Goal: Information Seeking & Learning: Check status

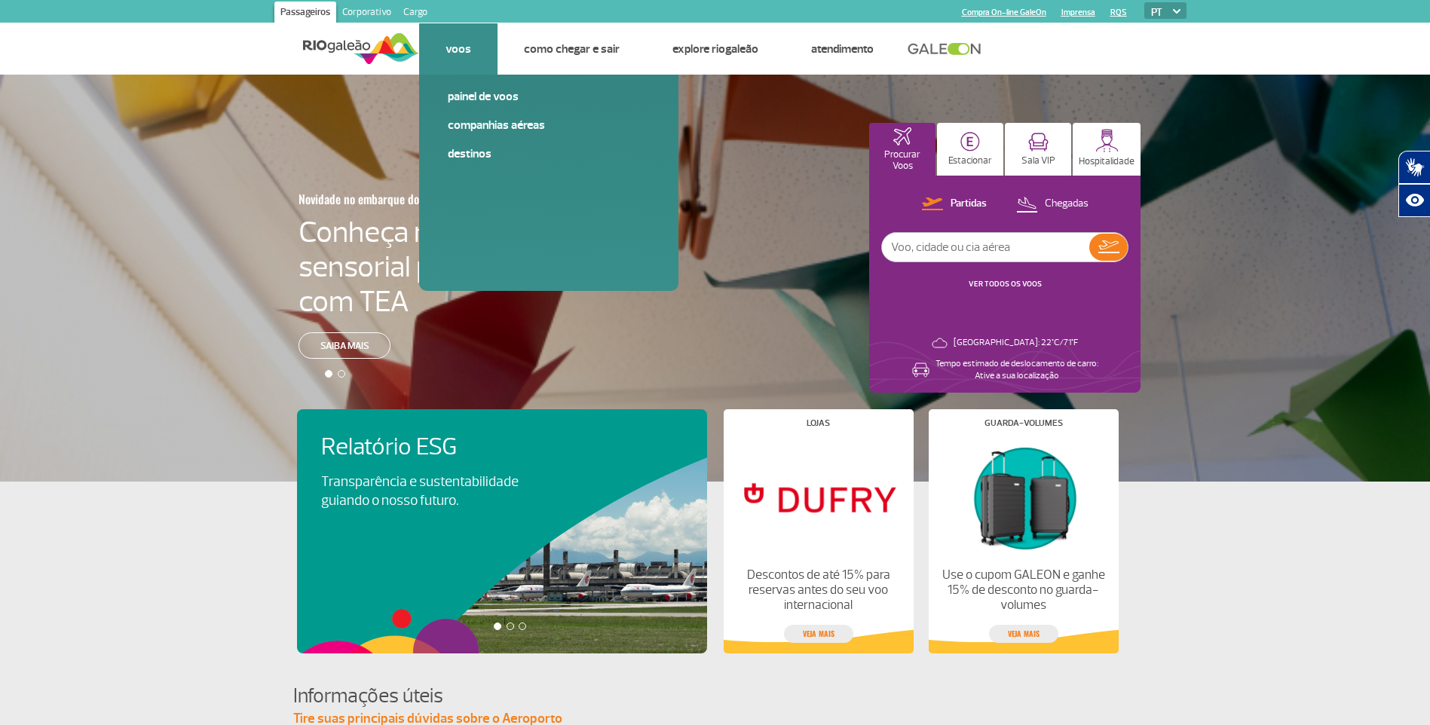
click at [467, 49] on link "Voos" at bounding box center [459, 48] width 26 height 15
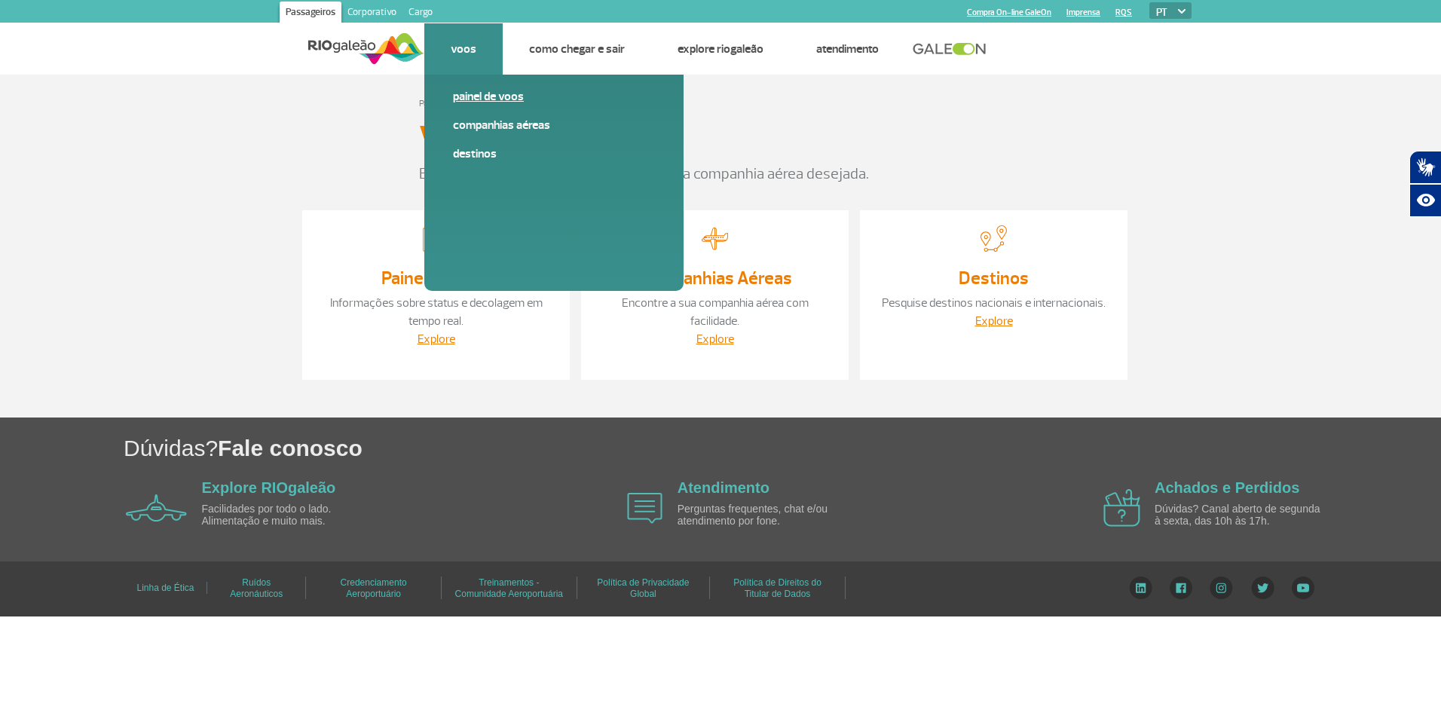
click at [483, 93] on link "Painel de voos" at bounding box center [554, 96] width 202 height 17
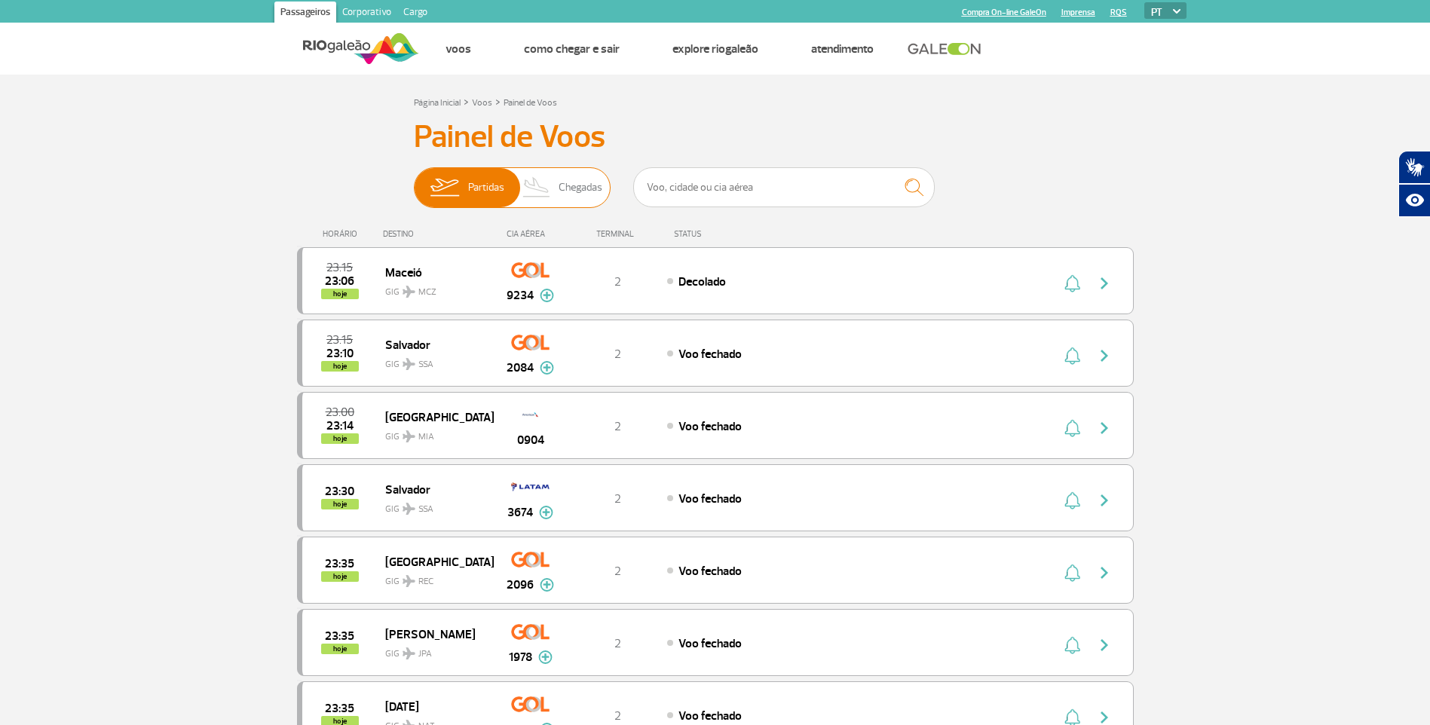
click at [577, 192] on span "Chegadas" at bounding box center [581, 187] width 44 height 39
click at [414, 180] on input "Partidas Chegadas" at bounding box center [414, 180] width 0 height 0
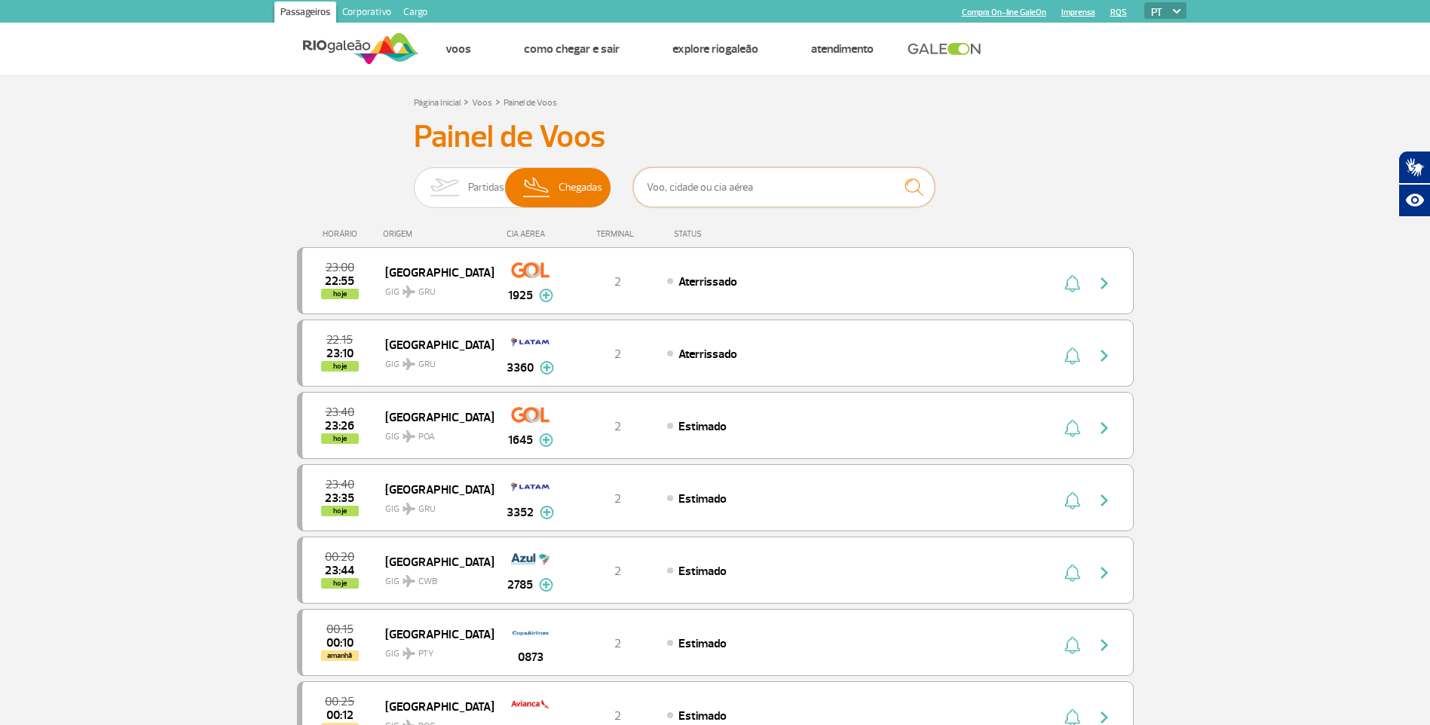
click at [684, 186] on input "text" at bounding box center [784, 187] width 302 height 40
click at [524, 105] on link "Painel de Voos" at bounding box center [531, 102] width 54 height 11
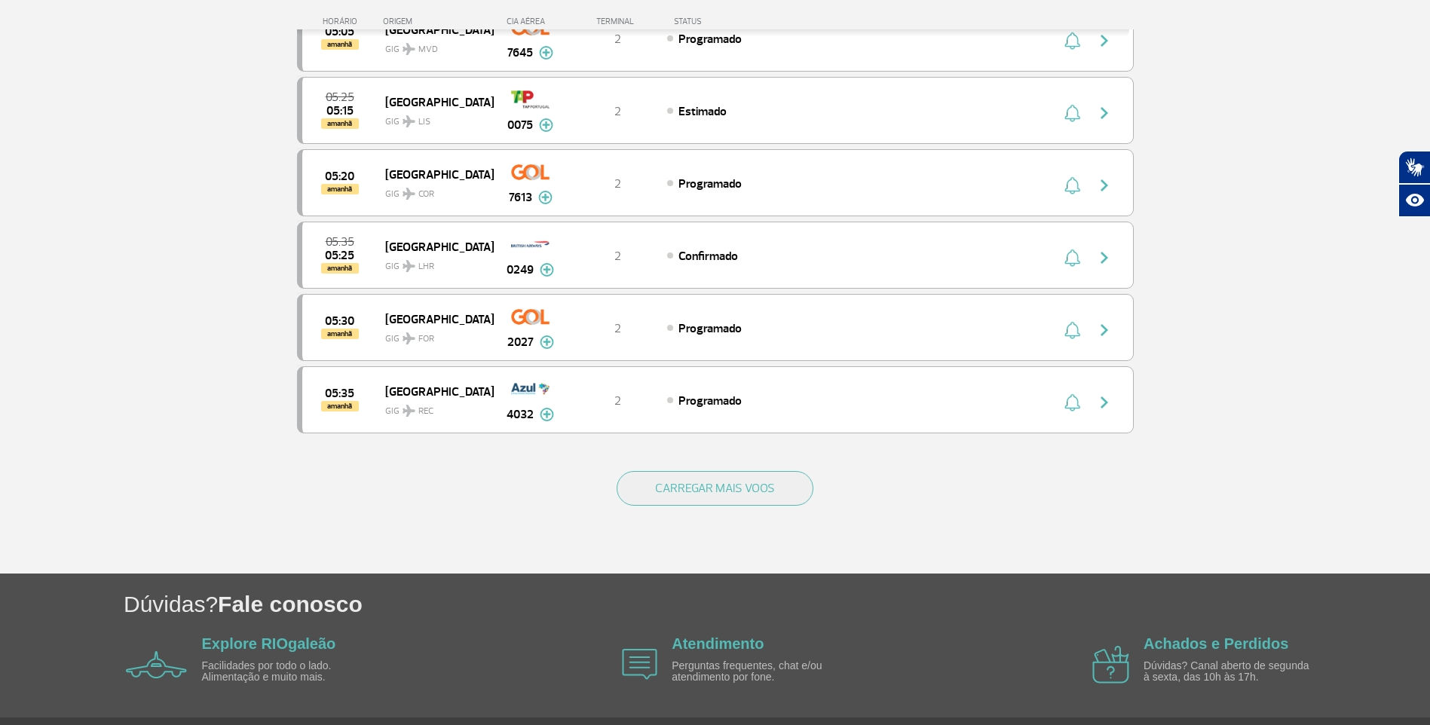
scroll to position [1306, 0]
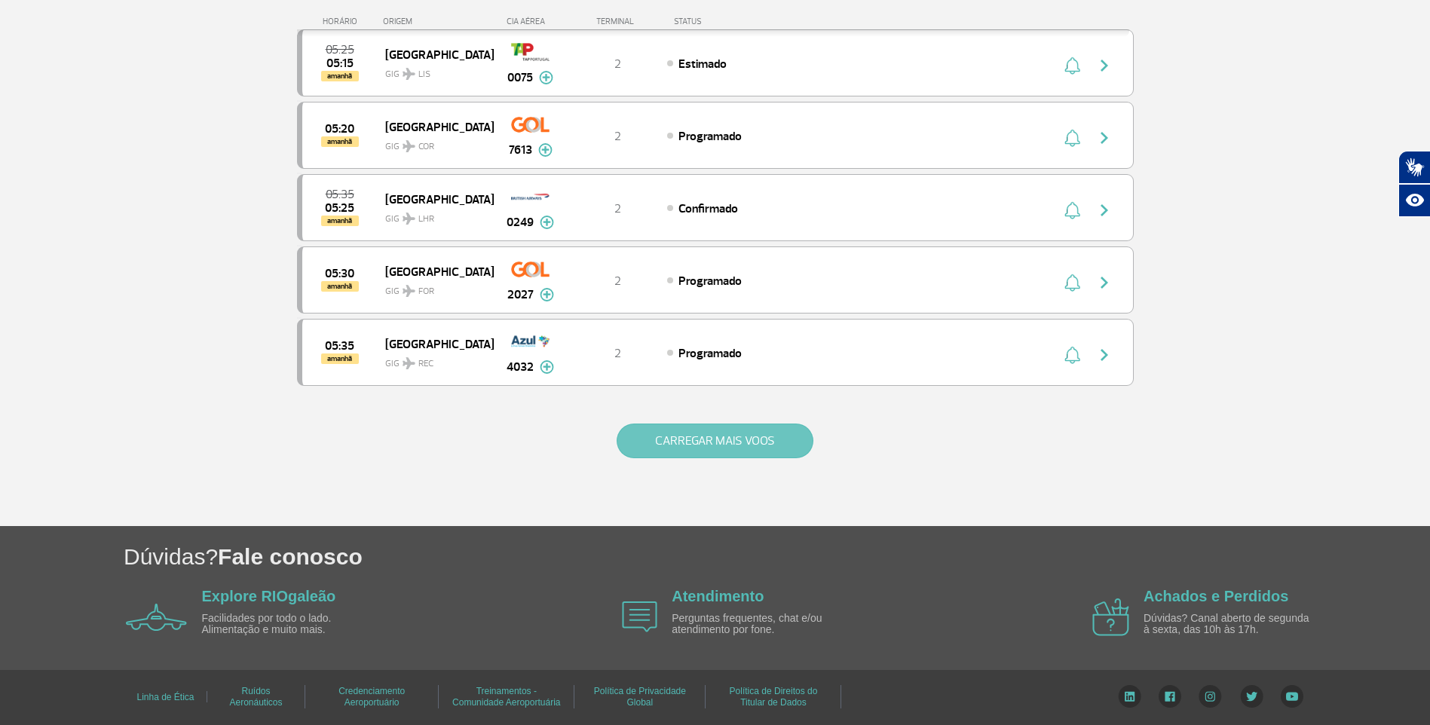
click at [651, 454] on button "CARREGAR MAIS VOOS" at bounding box center [715, 441] width 197 height 35
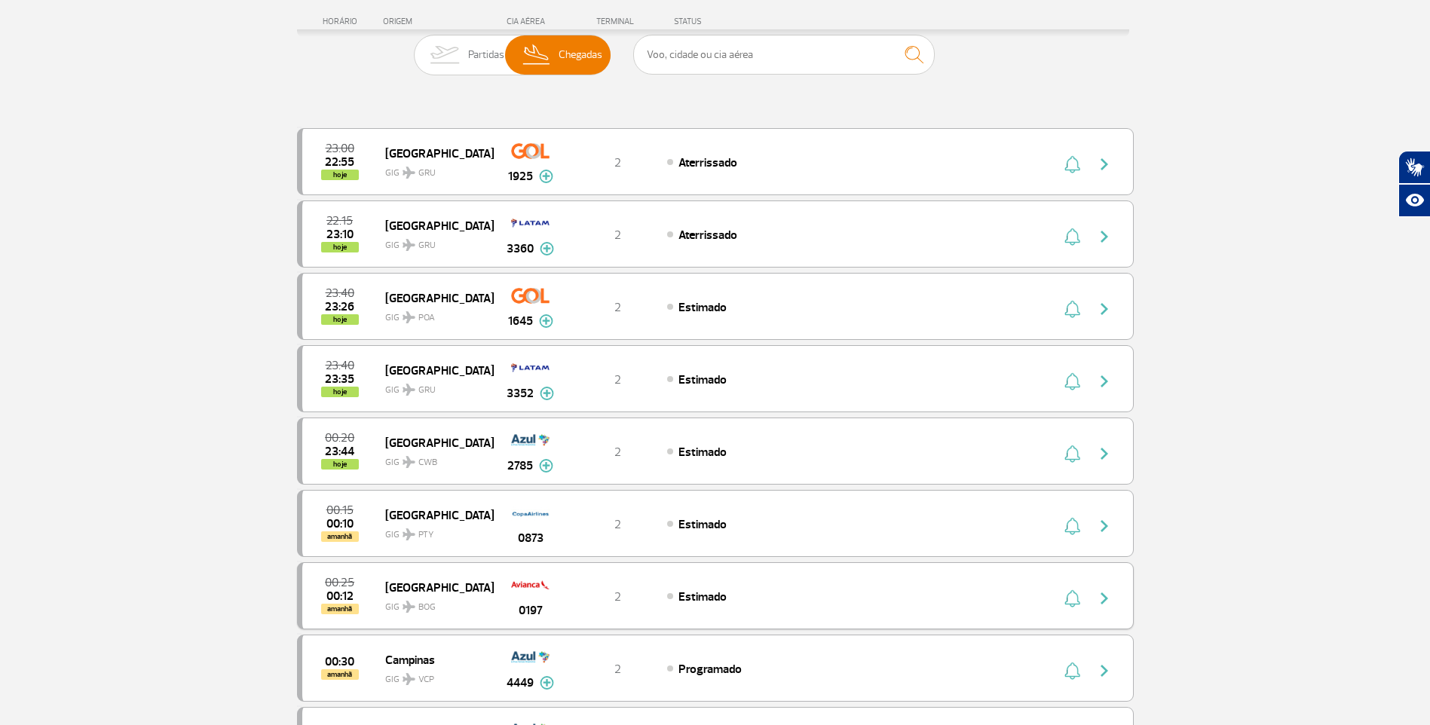
scroll to position [0, 0]
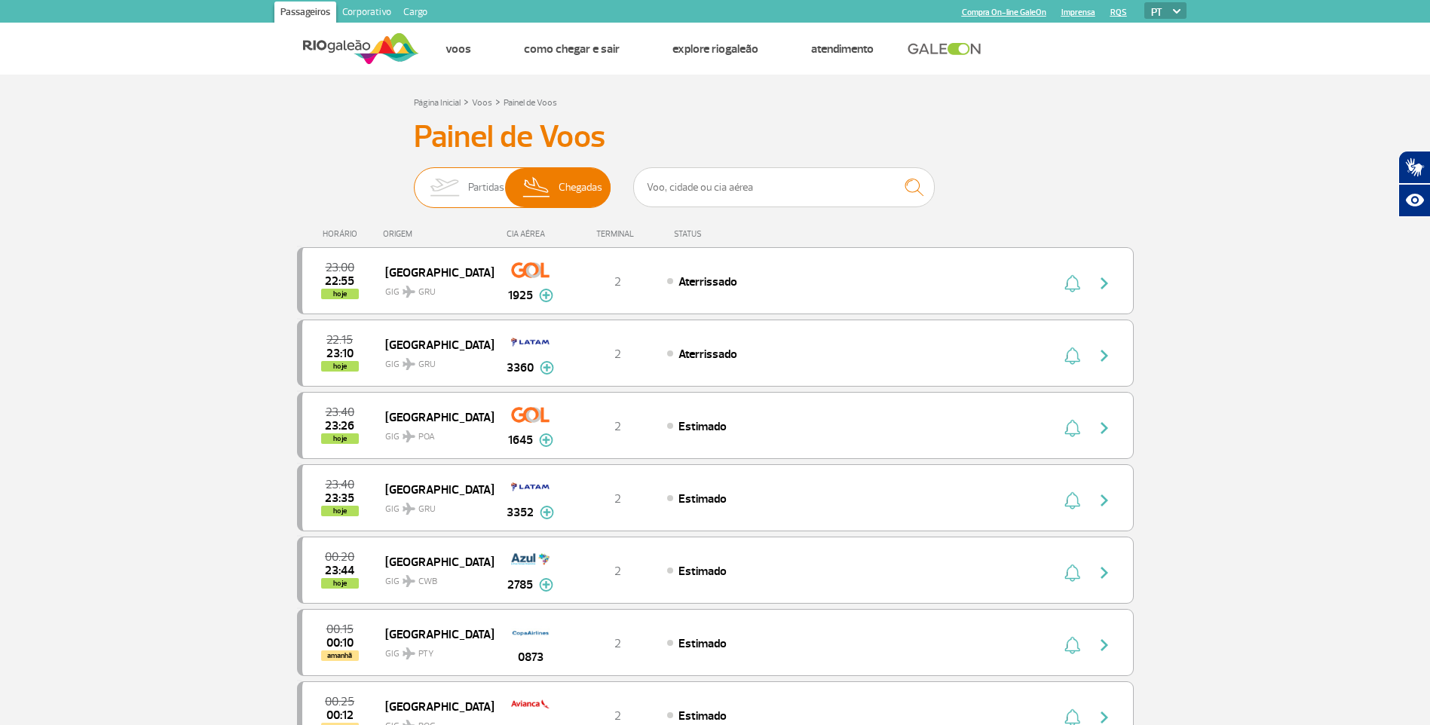
click at [542, 188] on img at bounding box center [537, 187] width 44 height 39
click at [414, 180] on input "Partidas Chegadas" at bounding box center [414, 180] width 0 height 0
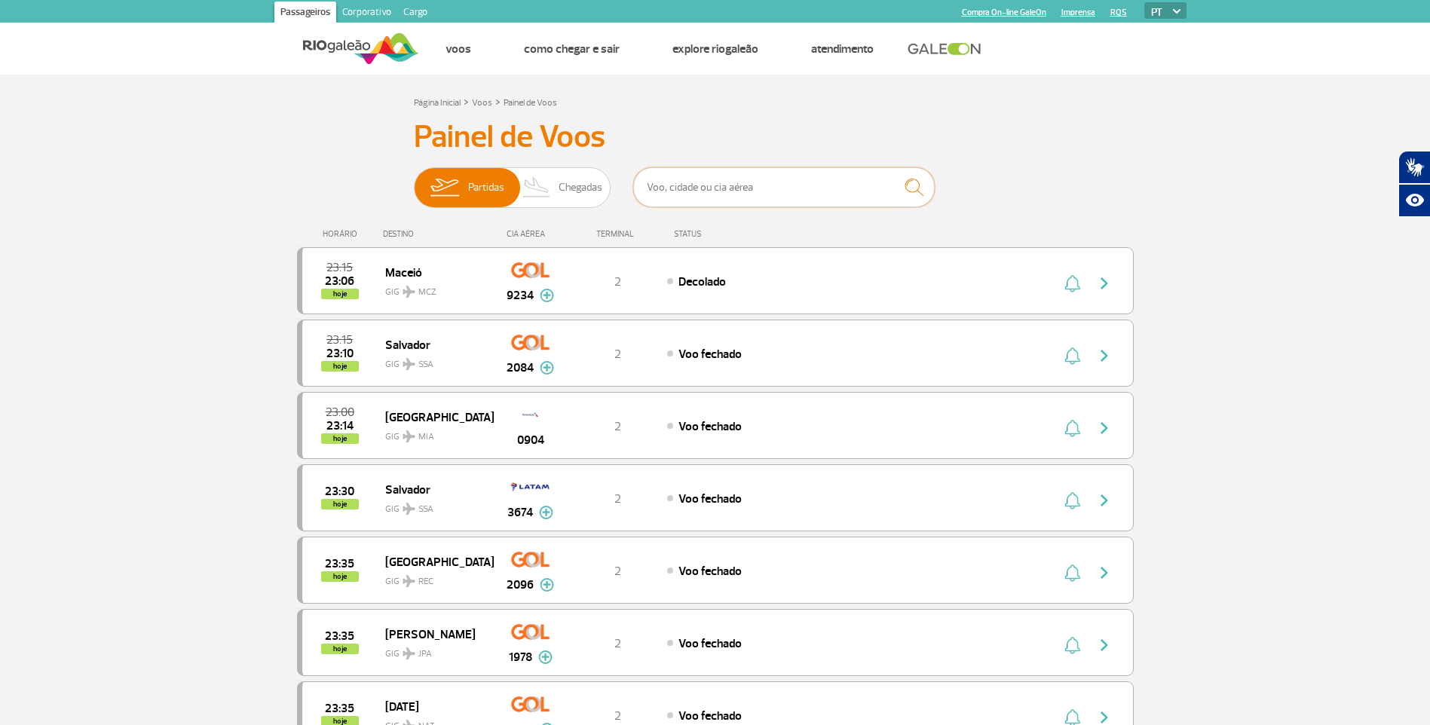
click at [687, 194] on input "text" at bounding box center [784, 187] width 302 height 40
click at [908, 191] on img "submit" at bounding box center [914, 187] width 32 height 31
click at [771, 184] on input "text" at bounding box center [784, 187] width 302 height 40
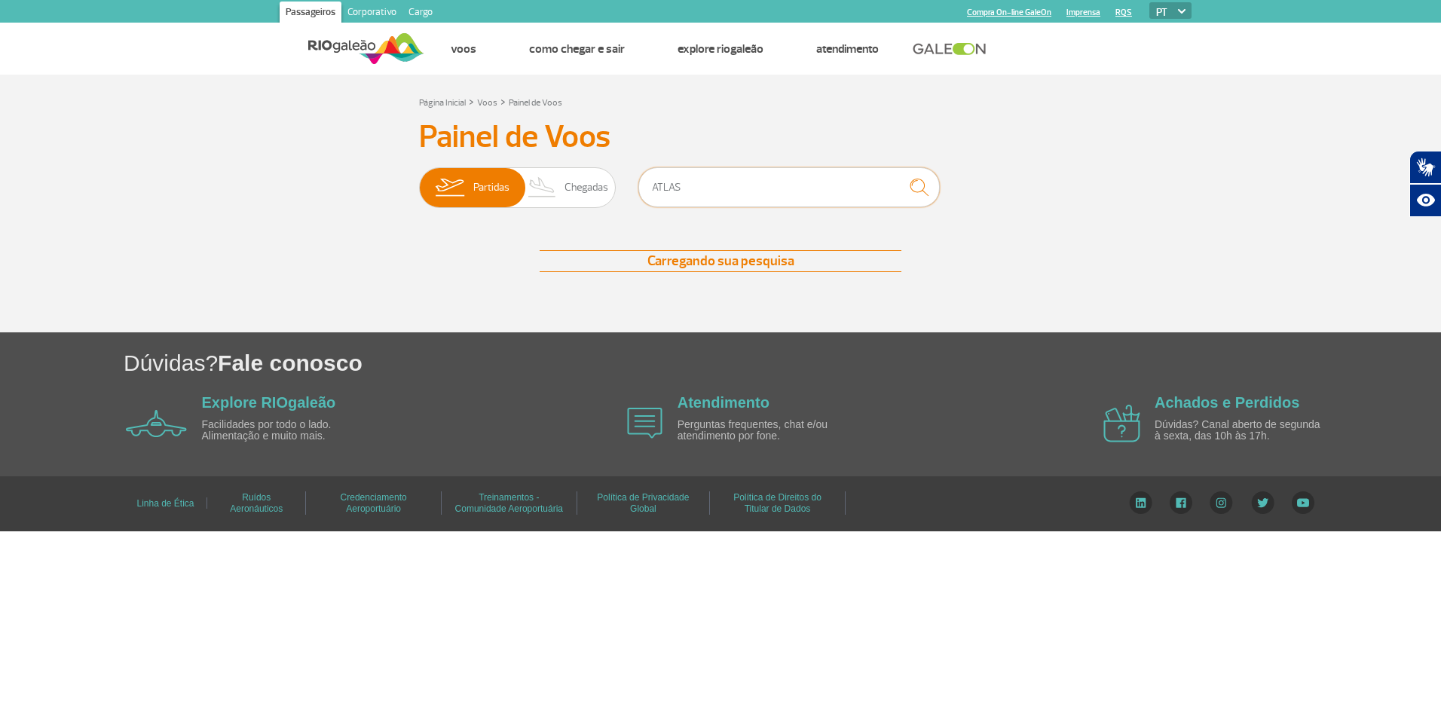
type input "ATLAS"
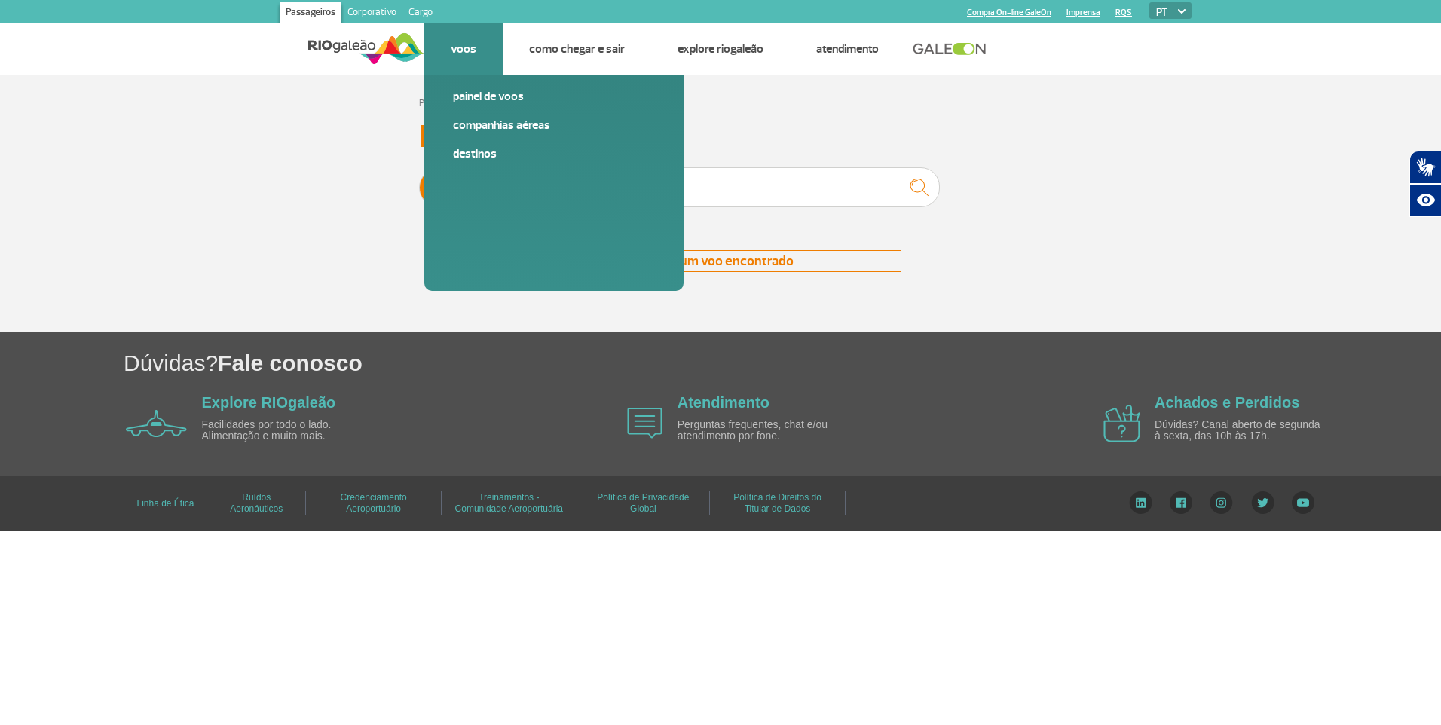
click at [485, 127] on link "Companhias Aéreas" at bounding box center [554, 125] width 202 height 17
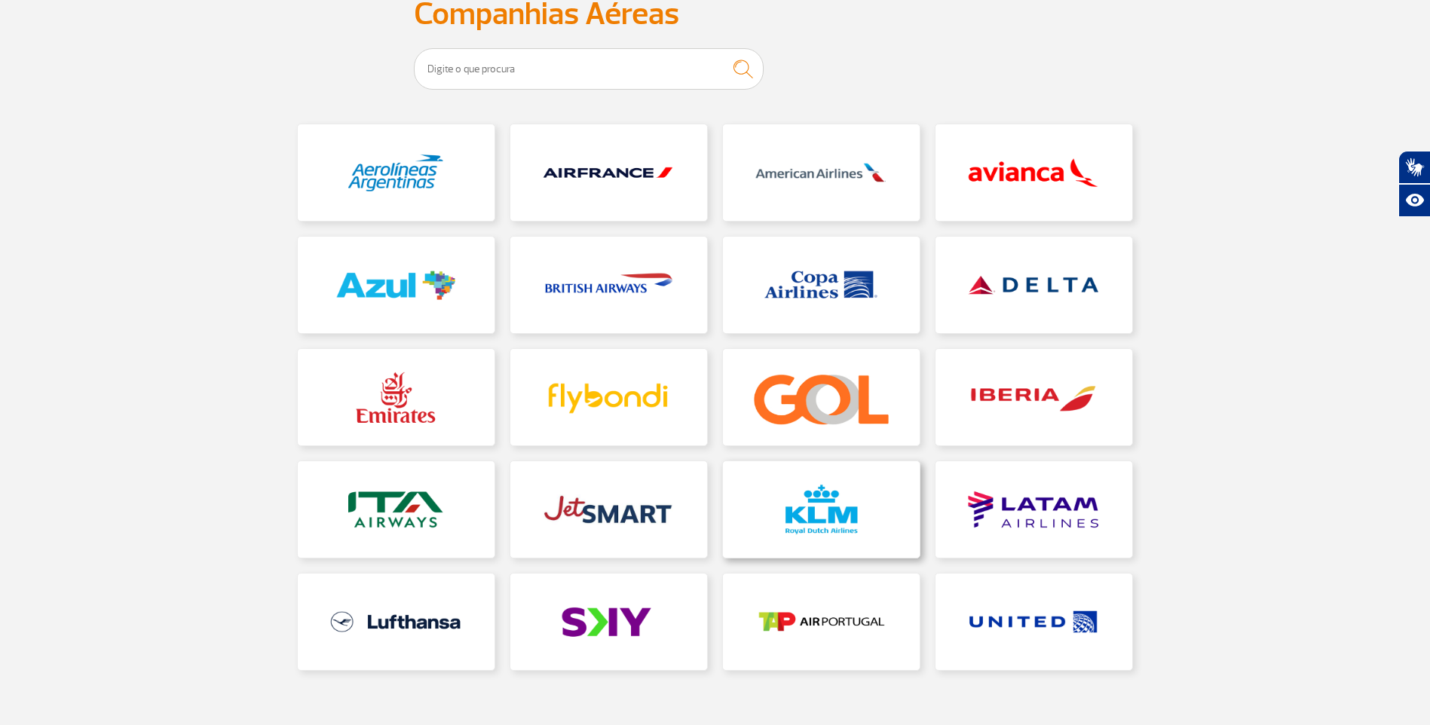
scroll to position [151, 0]
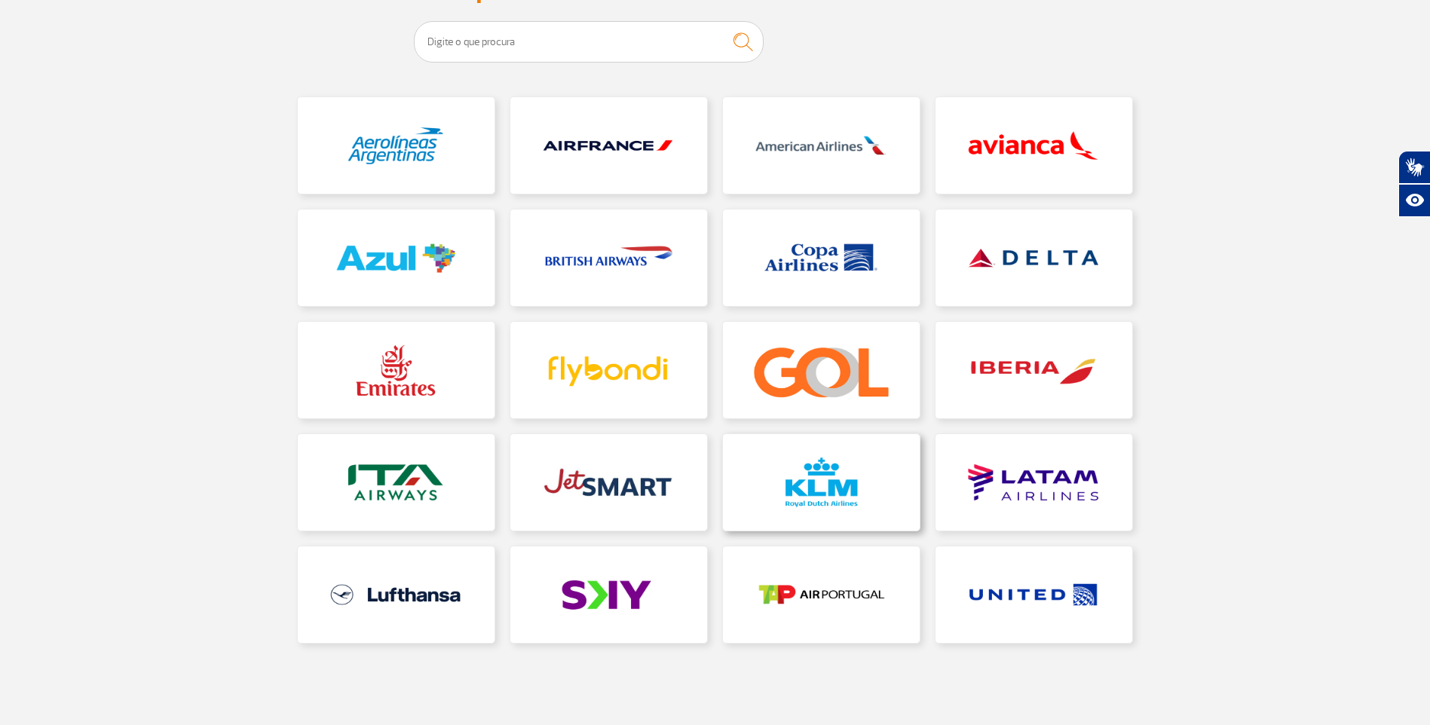
click at [833, 478] on link at bounding box center [821, 482] width 197 height 96
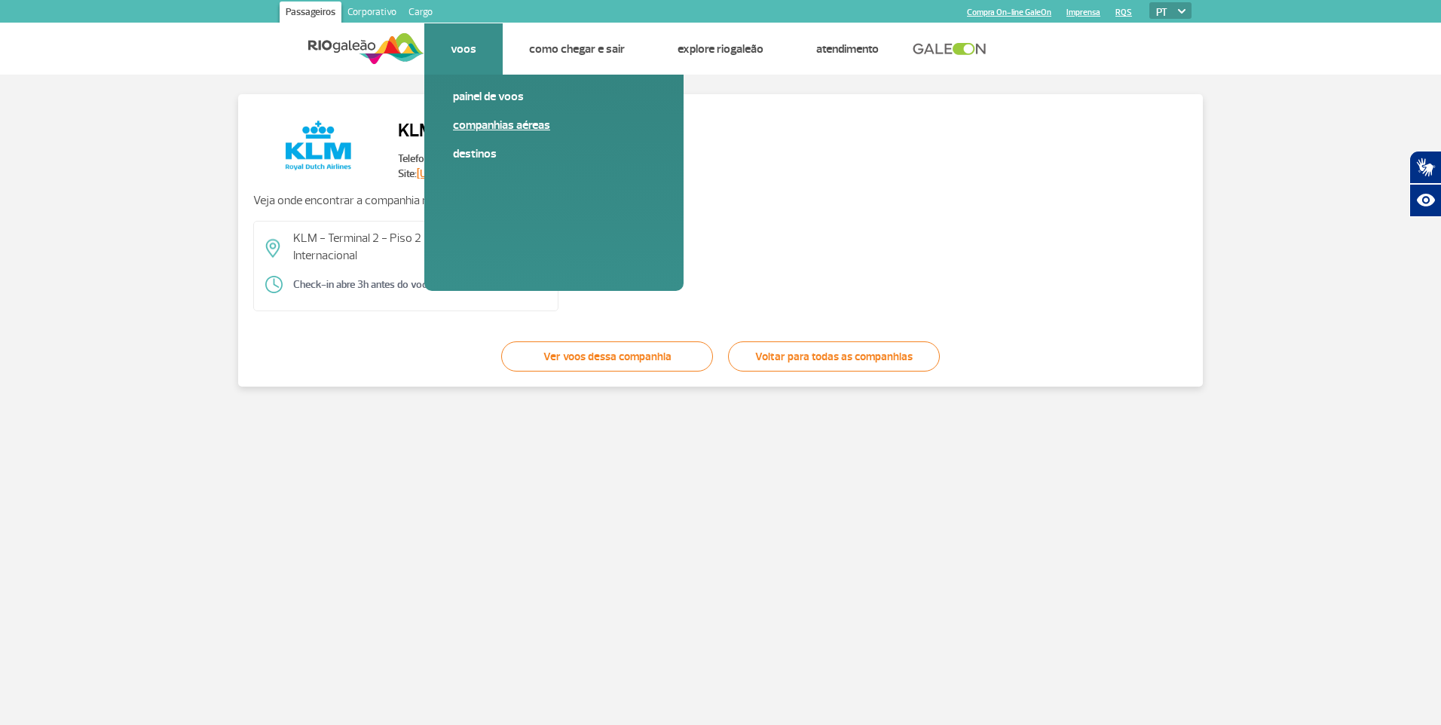
click at [491, 127] on link "Companhias Aéreas" at bounding box center [554, 125] width 202 height 17
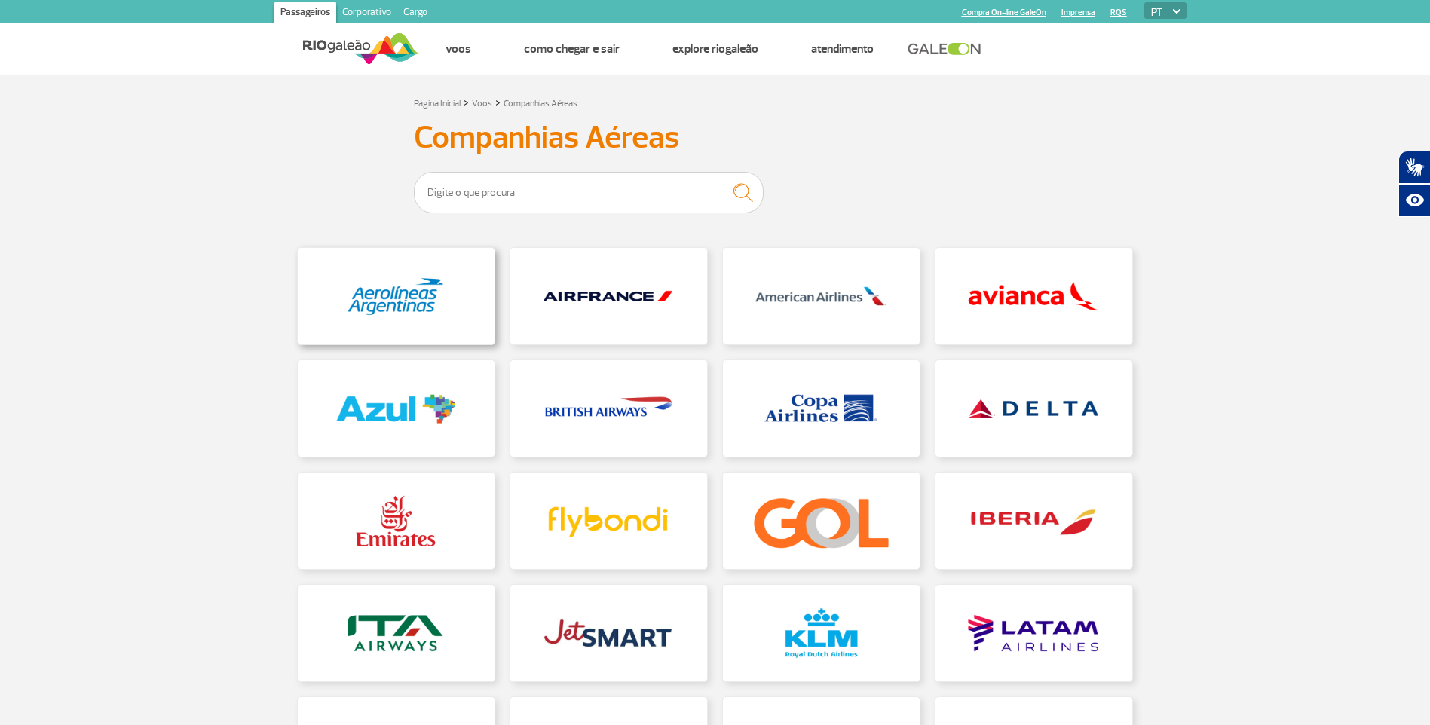
click at [430, 312] on link at bounding box center [396, 296] width 197 height 96
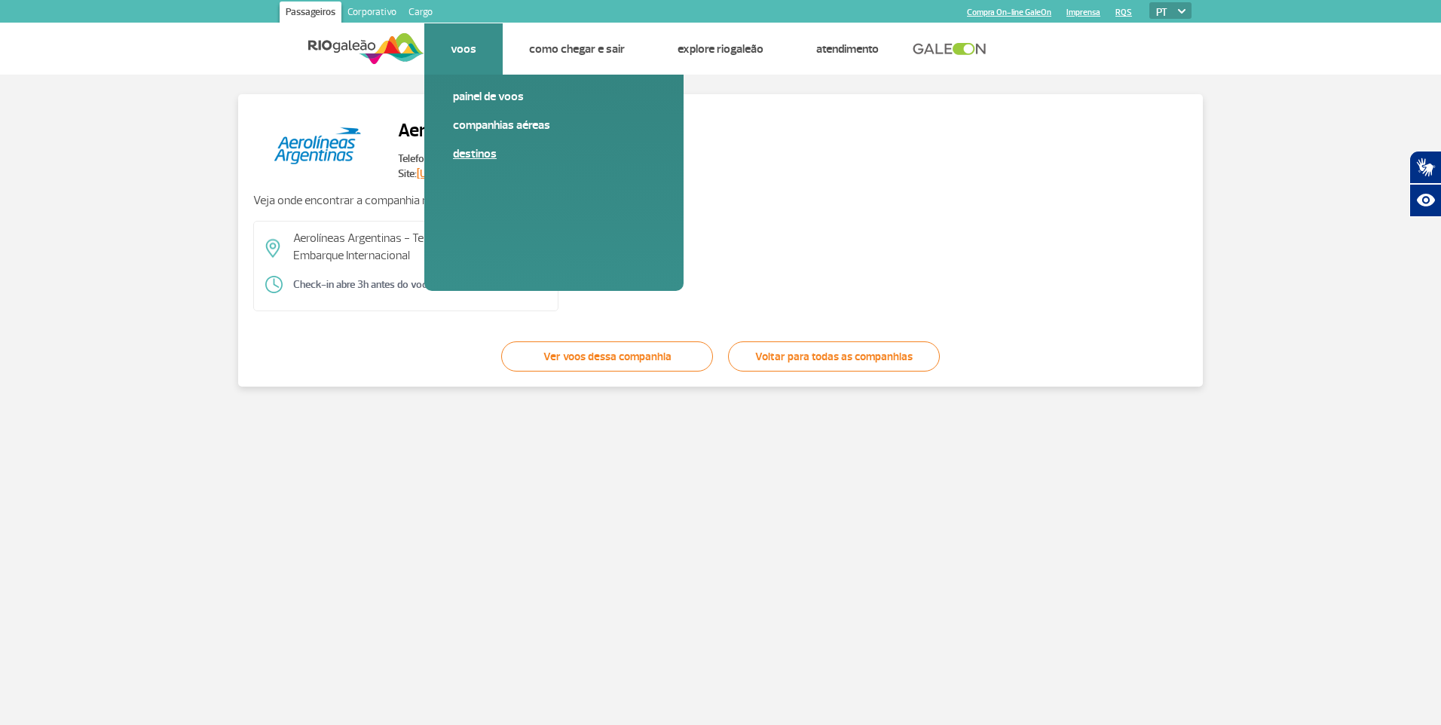
click at [478, 151] on link "Destinos" at bounding box center [554, 153] width 202 height 17
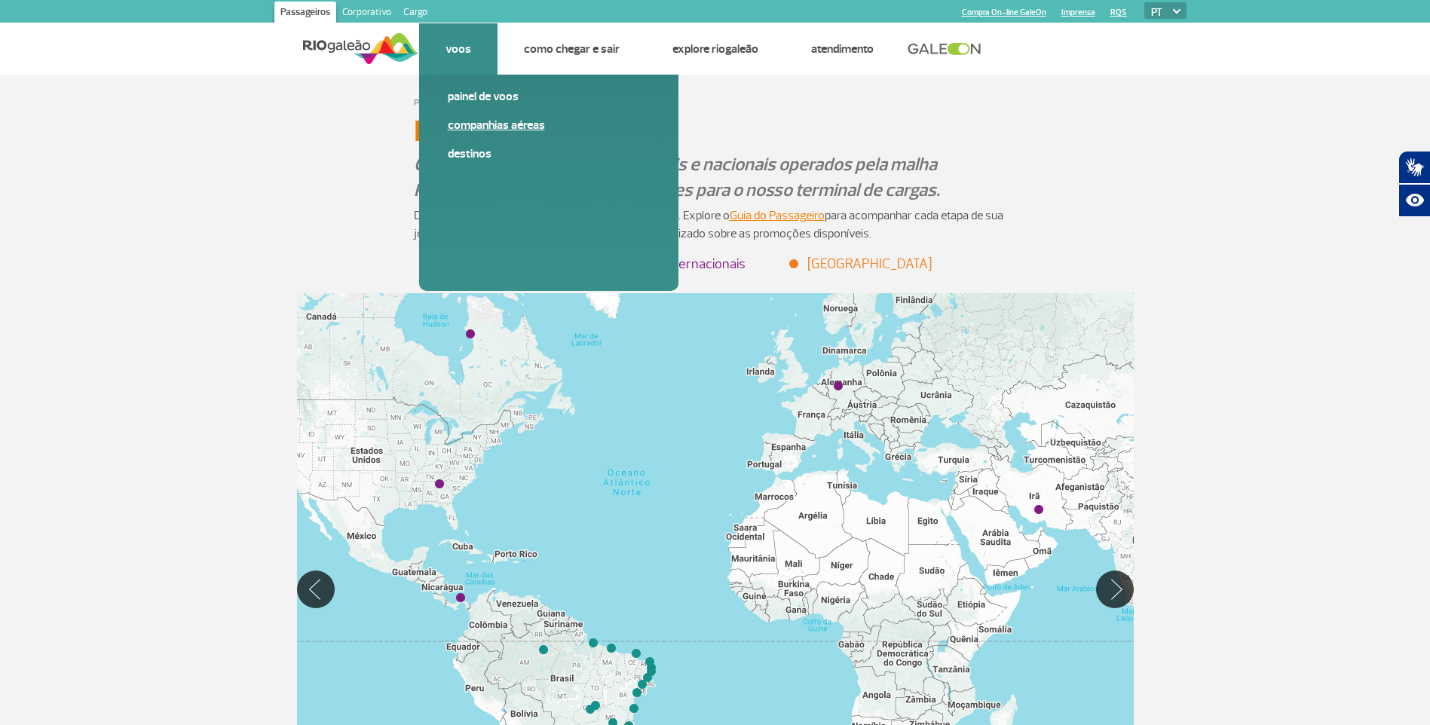
click at [491, 130] on link "Companhias Aéreas" at bounding box center [549, 125] width 202 height 17
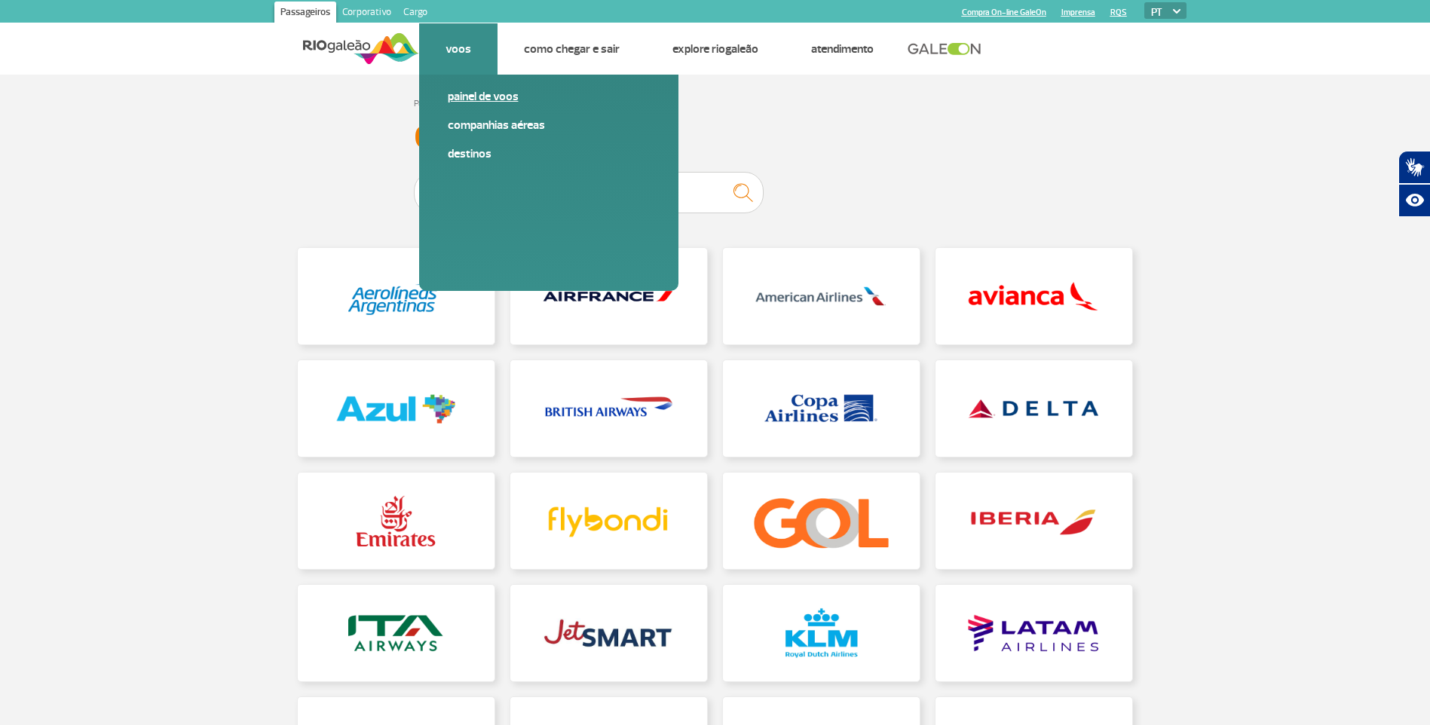
click at [488, 103] on link "Painel de voos" at bounding box center [549, 96] width 202 height 17
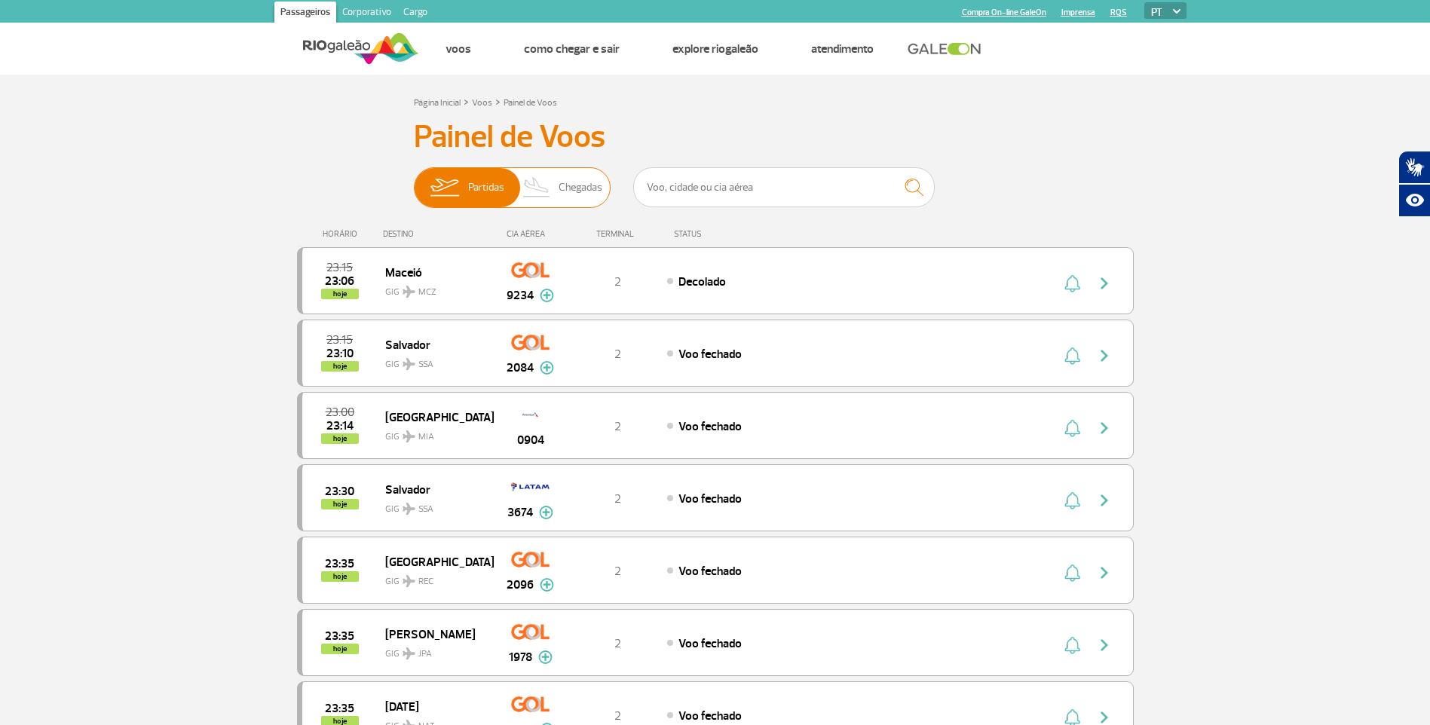
click at [581, 191] on span "Chegadas" at bounding box center [581, 187] width 44 height 39
click at [414, 180] on input "Partidas Chegadas" at bounding box center [414, 180] width 0 height 0
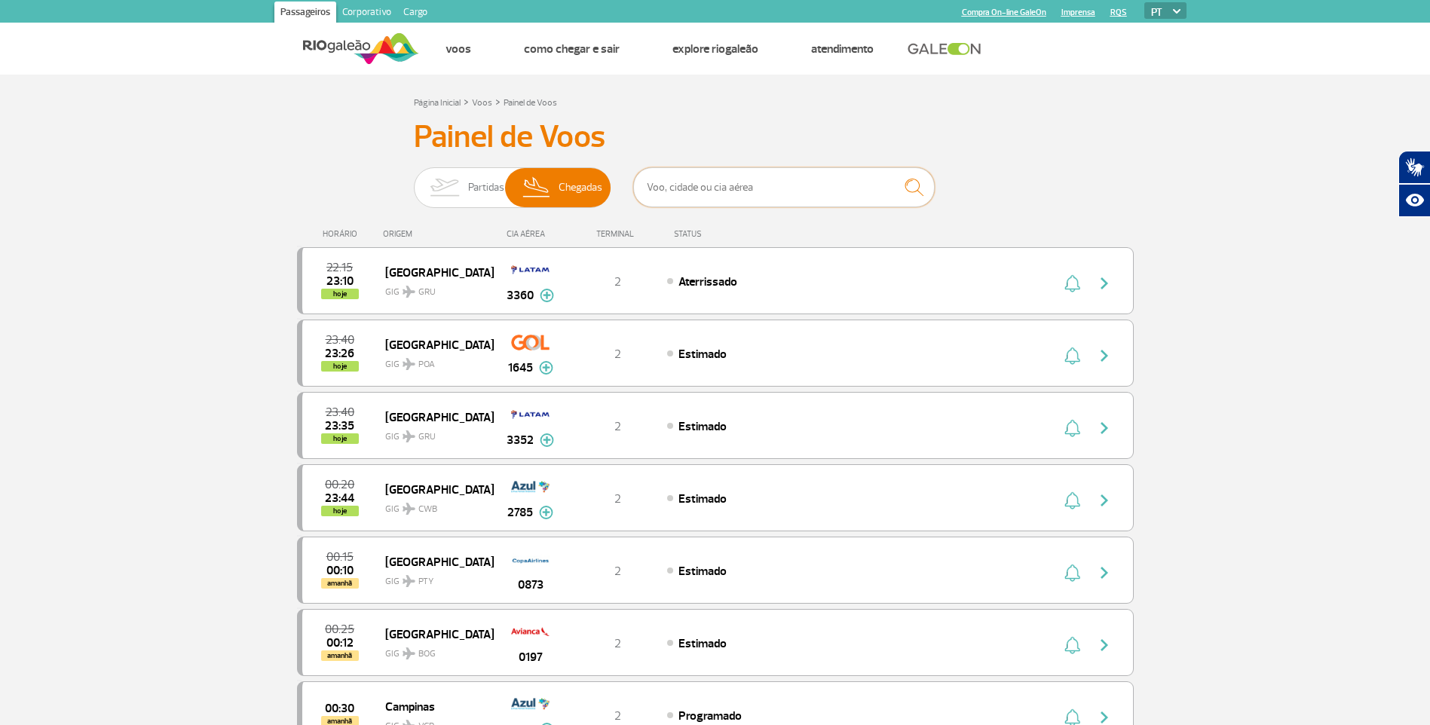
click at [687, 187] on input "text" at bounding box center [784, 187] width 302 height 40
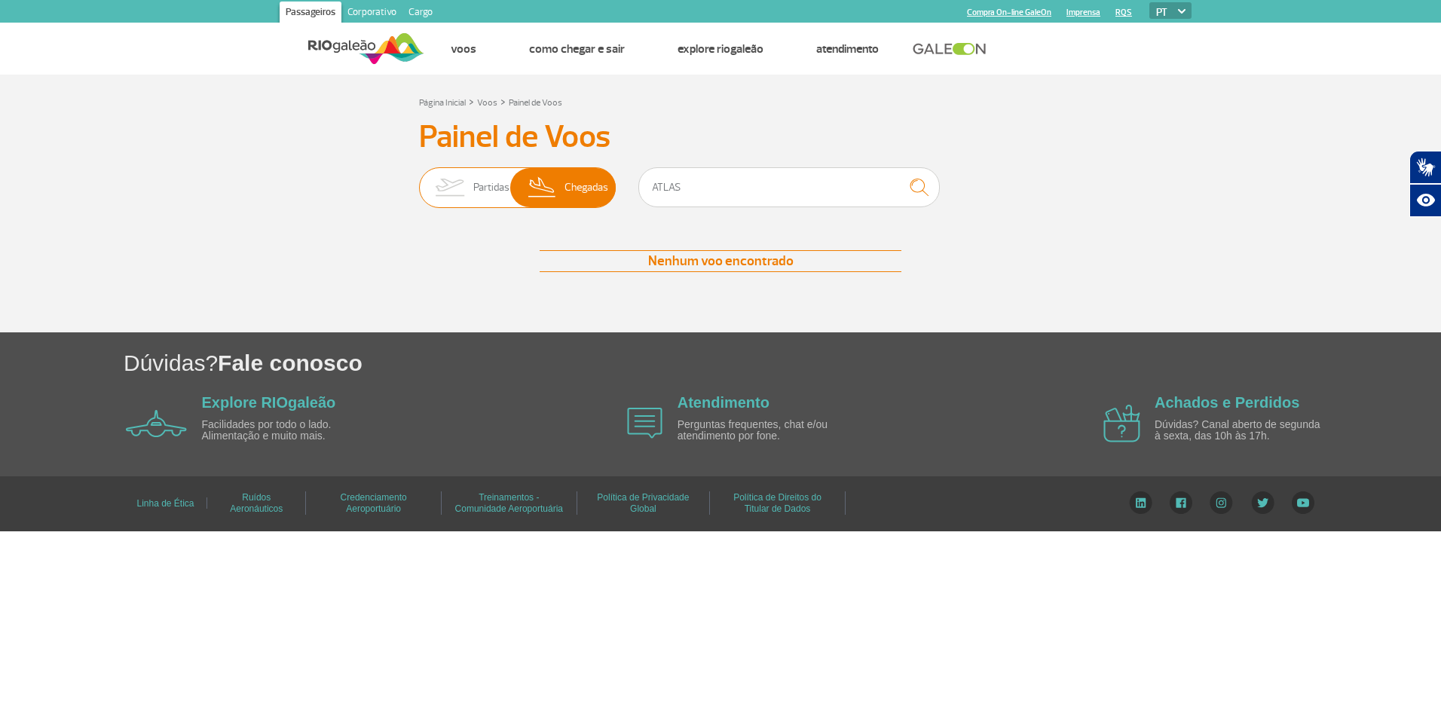
click at [598, 195] on span "Chegadas" at bounding box center [587, 187] width 44 height 39
click at [419, 180] on input "Partidas Chegadas" at bounding box center [419, 180] width 0 height 0
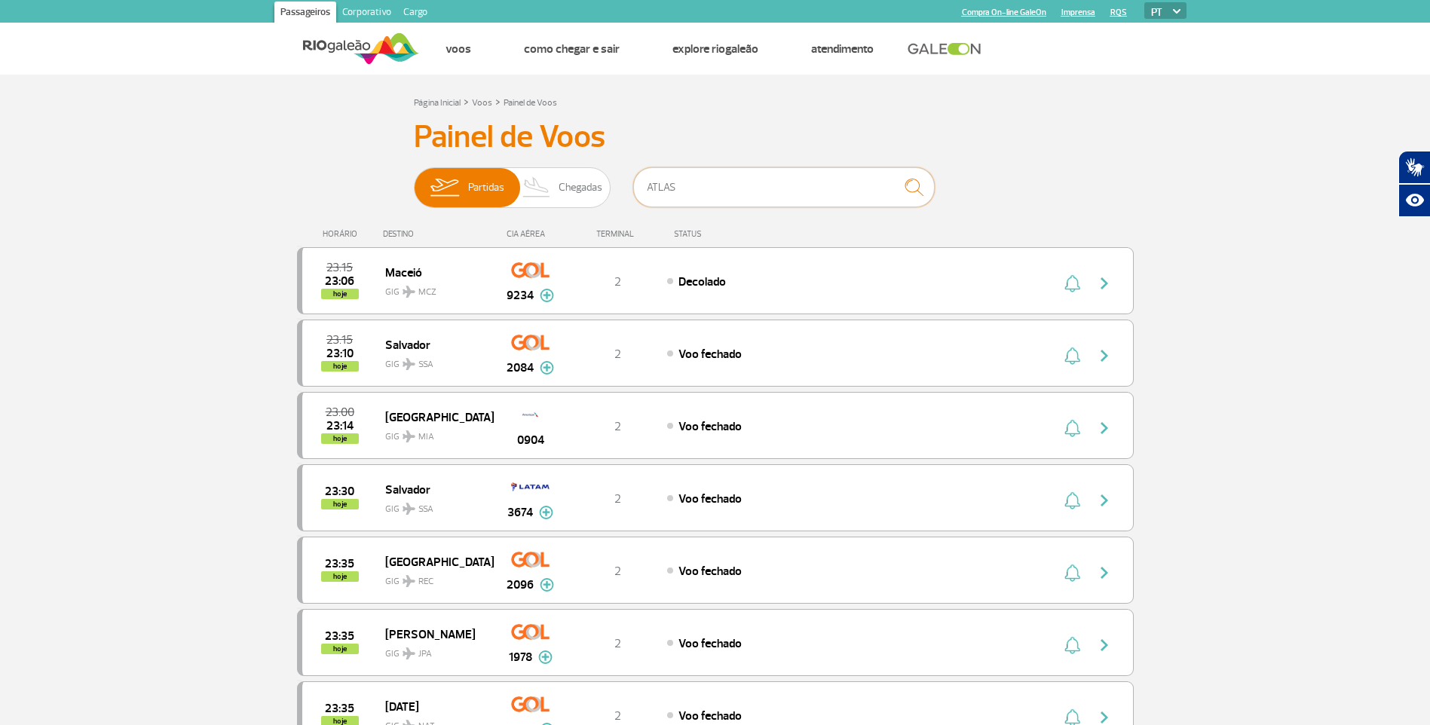
click at [712, 197] on input "ATLAS" at bounding box center [784, 187] width 302 height 40
type input "A"
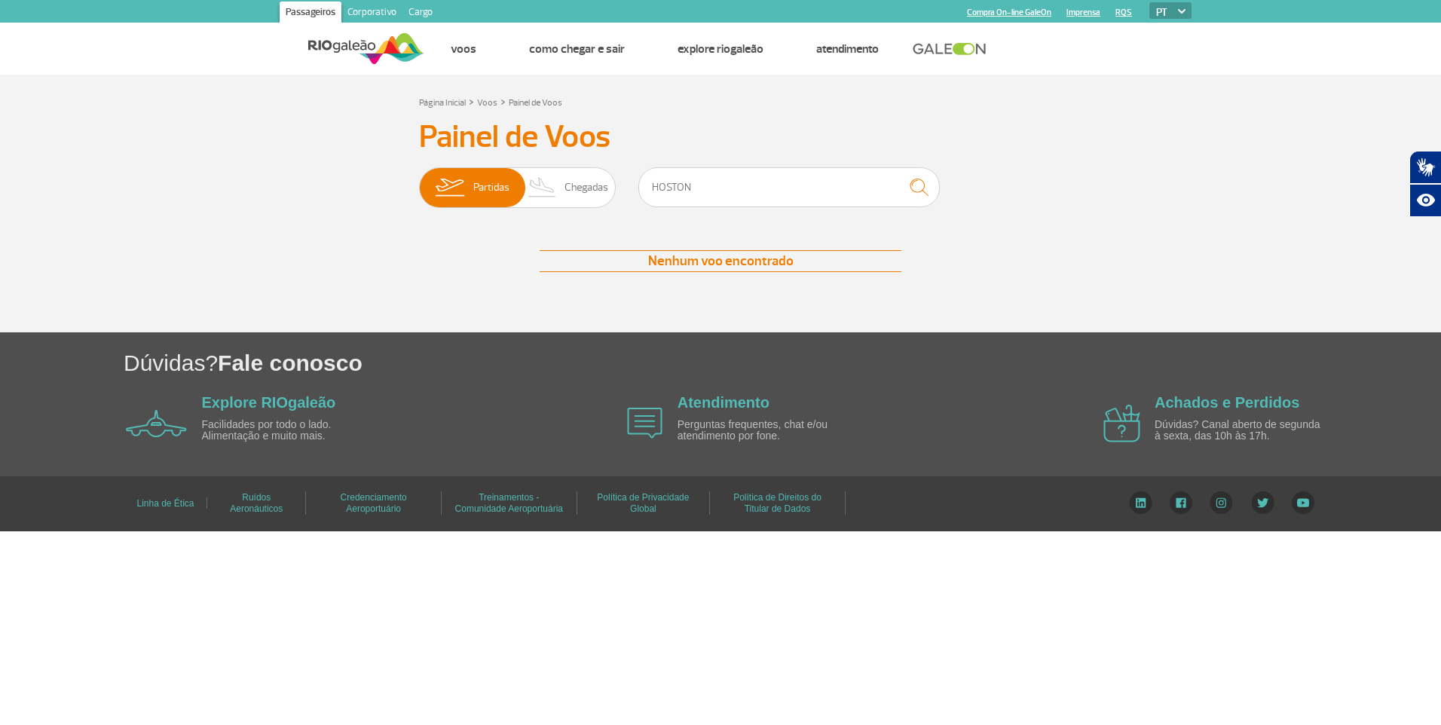
click at [913, 167] on div "Painel de Voos Partidas Chegadas HOSTON Nenhum voo encontrado Nenhum voo encont…" at bounding box center [720, 210] width 837 height 184
click at [913, 169] on button "submit" at bounding box center [919, 187] width 41 height 40
click at [488, 182] on span "Partidas" at bounding box center [491, 187] width 36 height 39
click at [419, 180] on input "Partidas Chegadas" at bounding box center [419, 180] width 0 height 0
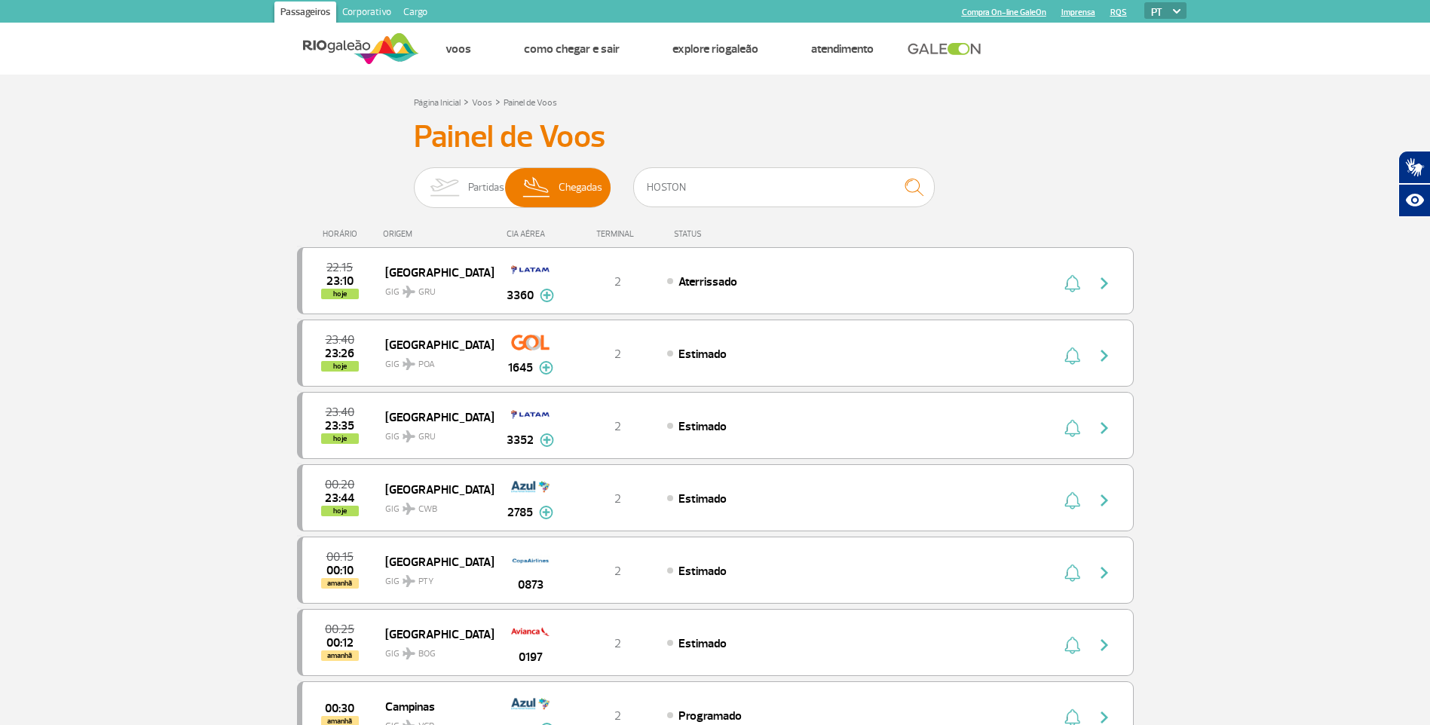
click at [689, 229] on div "STATUS" at bounding box center [727, 234] width 123 height 10
click at [710, 186] on input "HOSTON" at bounding box center [784, 187] width 302 height 40
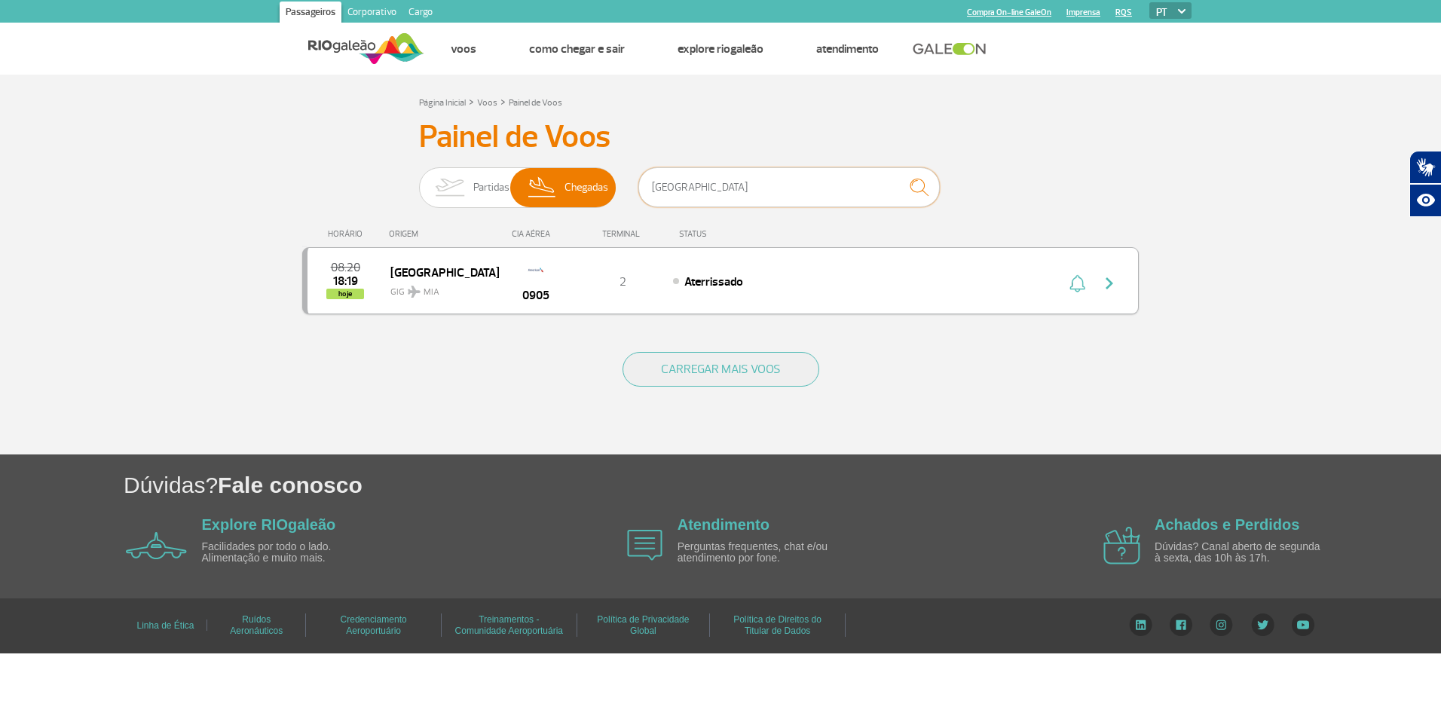
type input "[GEOGRAPHIC_DATA]"
click at [410, 277] on span "[GEOGRAPHIC_DATA]" at bounding box center [438, 272] width 96 height 20
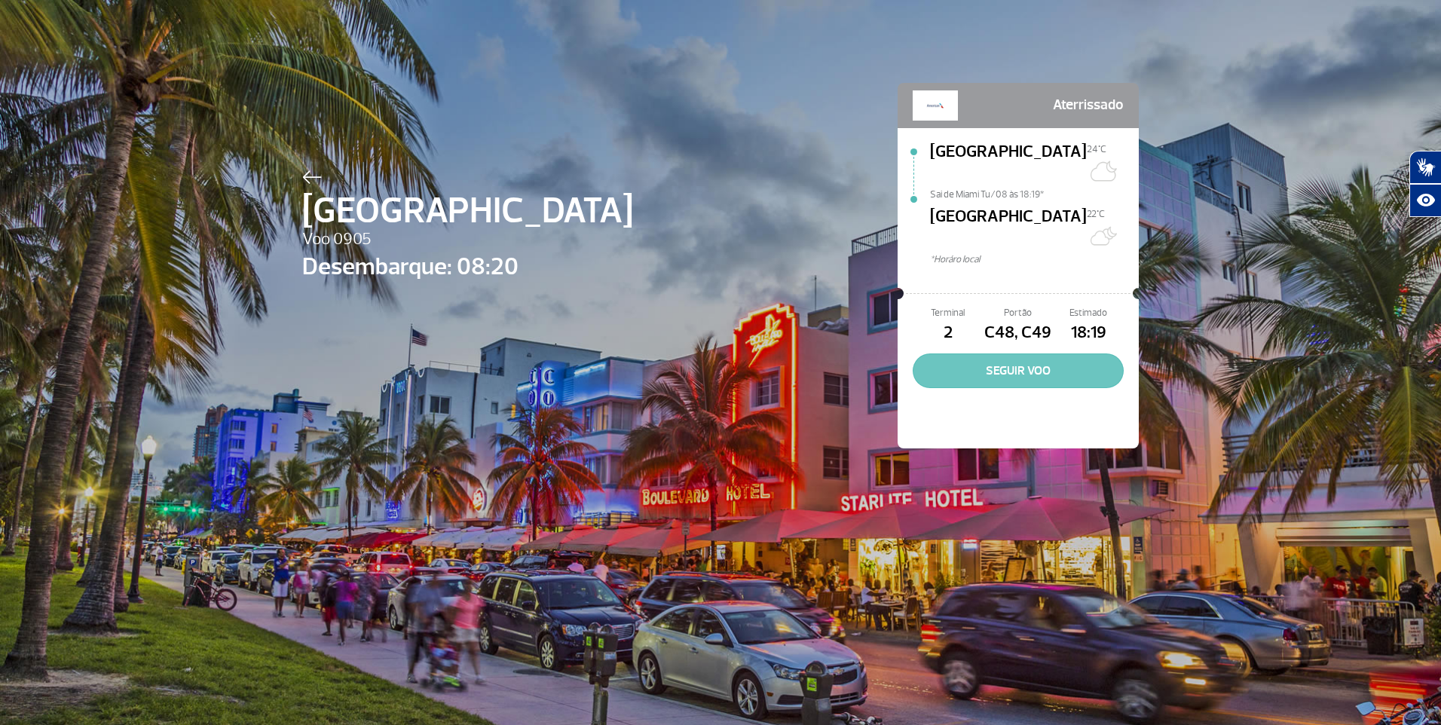
click at [1008, 354] on button "SEGUIR VOO" at bounding box center [1018, 371] width 211 height 35
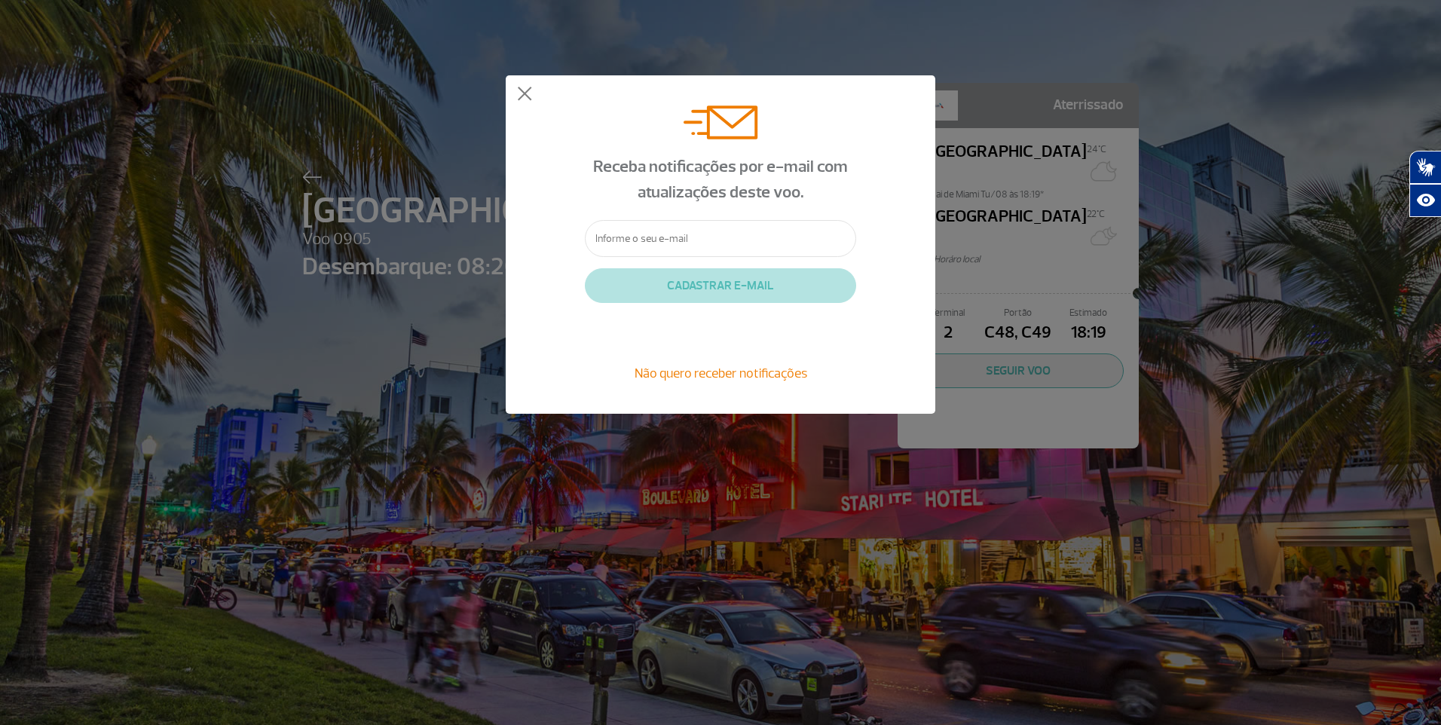
click at [516, 91] on div "Receba notificações por e-mail com atualizações deste voo. CADASTRAR E-MAIL Não…" at bounding box center [721, 244] width 430 height 338
click at [532, 95] on div "Receba notificações por e-mail com atualizações deste voo. CADASTRAR E-MAIL Não…" at bounding box center [721, 244] width 430 height 338
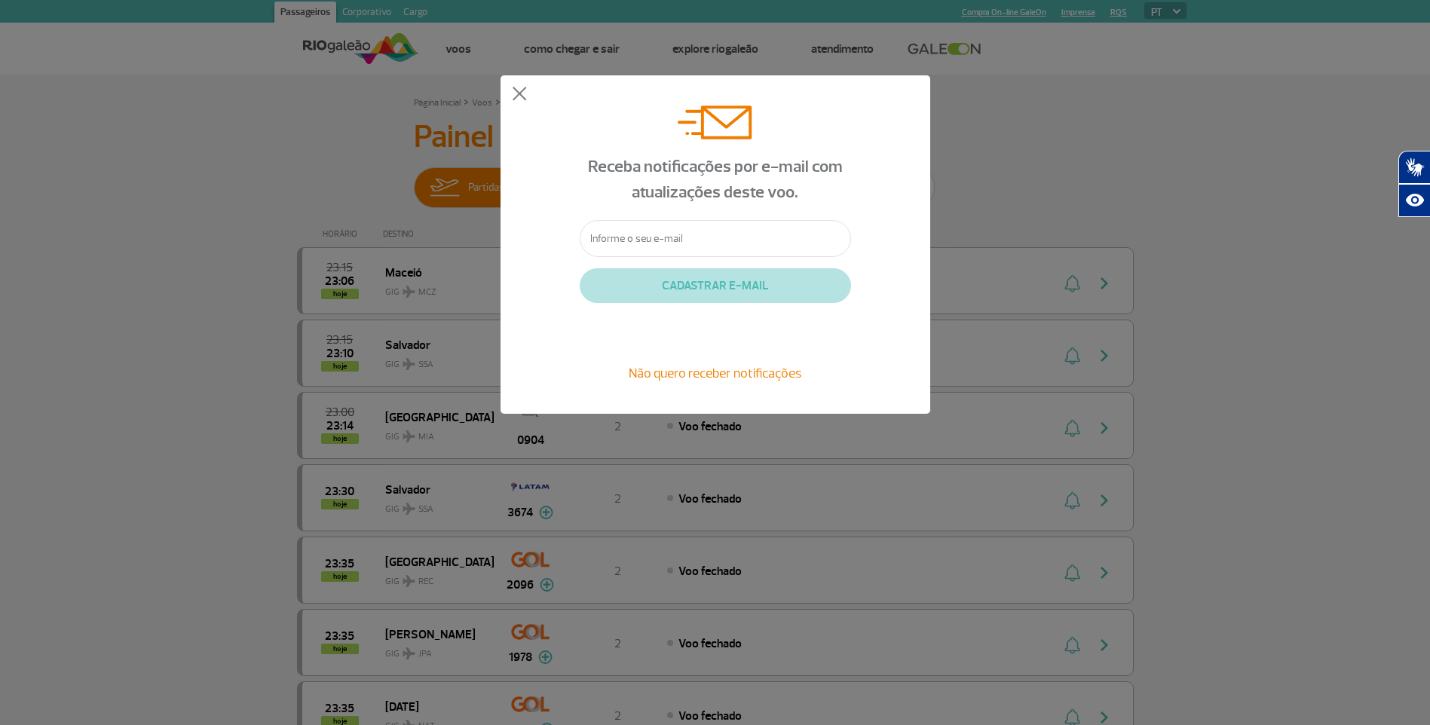
click at [978, 126] on div "Receba notificações por e-mail com atualizações deste voo. CADASTRAR E-MAIL Não…" at bounding box center [715, 244] width 1430 height 489
click at [512, 93] on div "Receba notificações por e-mail com atualizações deste voo. CADASTRAR E-MAIL Não…" at bounding box center [716, 244] width 430 height 338
click at [513, 92] on button at bounding box center [519, 94] width 15 height 15
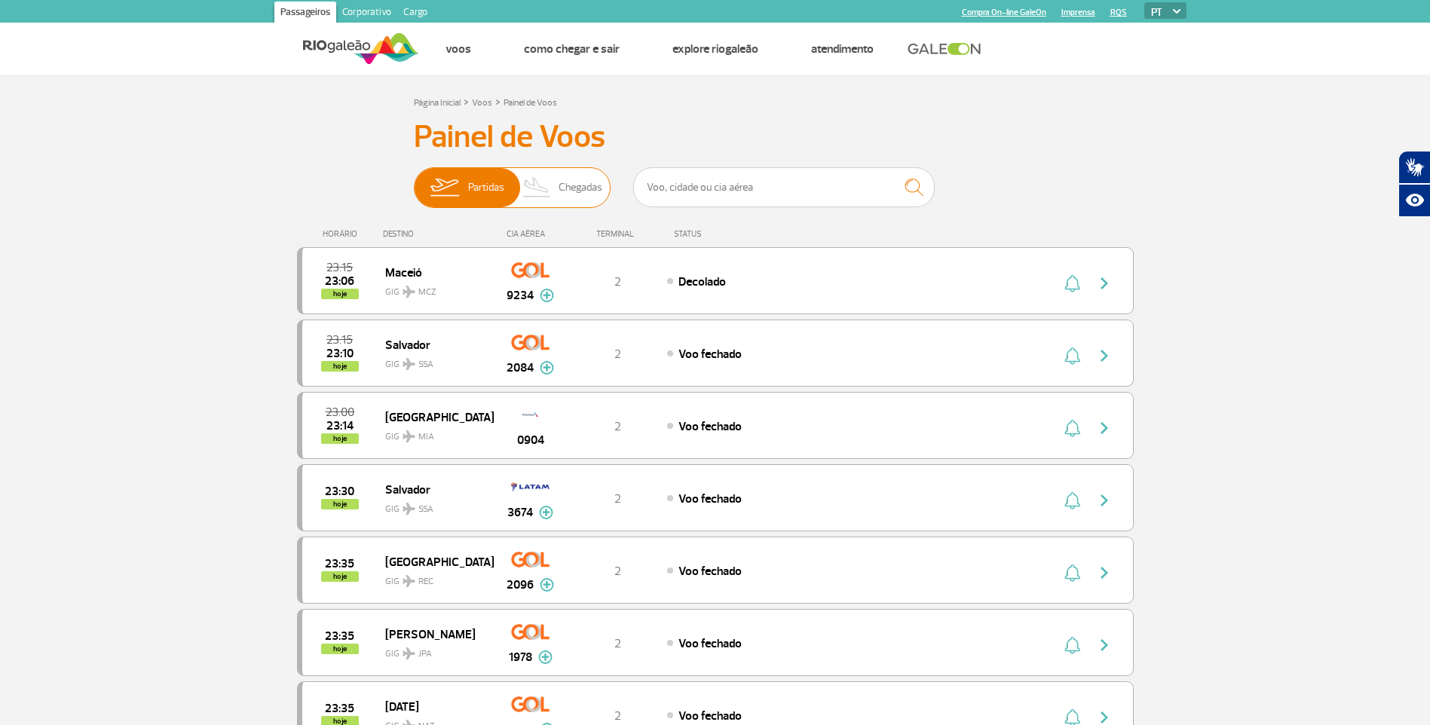
click at [573, 191] on span "Chegadas" at bounding box center [581, 187] width 44 height 39
click at [414, 180] on input "Partidas Chegadas" at bounding box center [414, 180] width 0 height 0
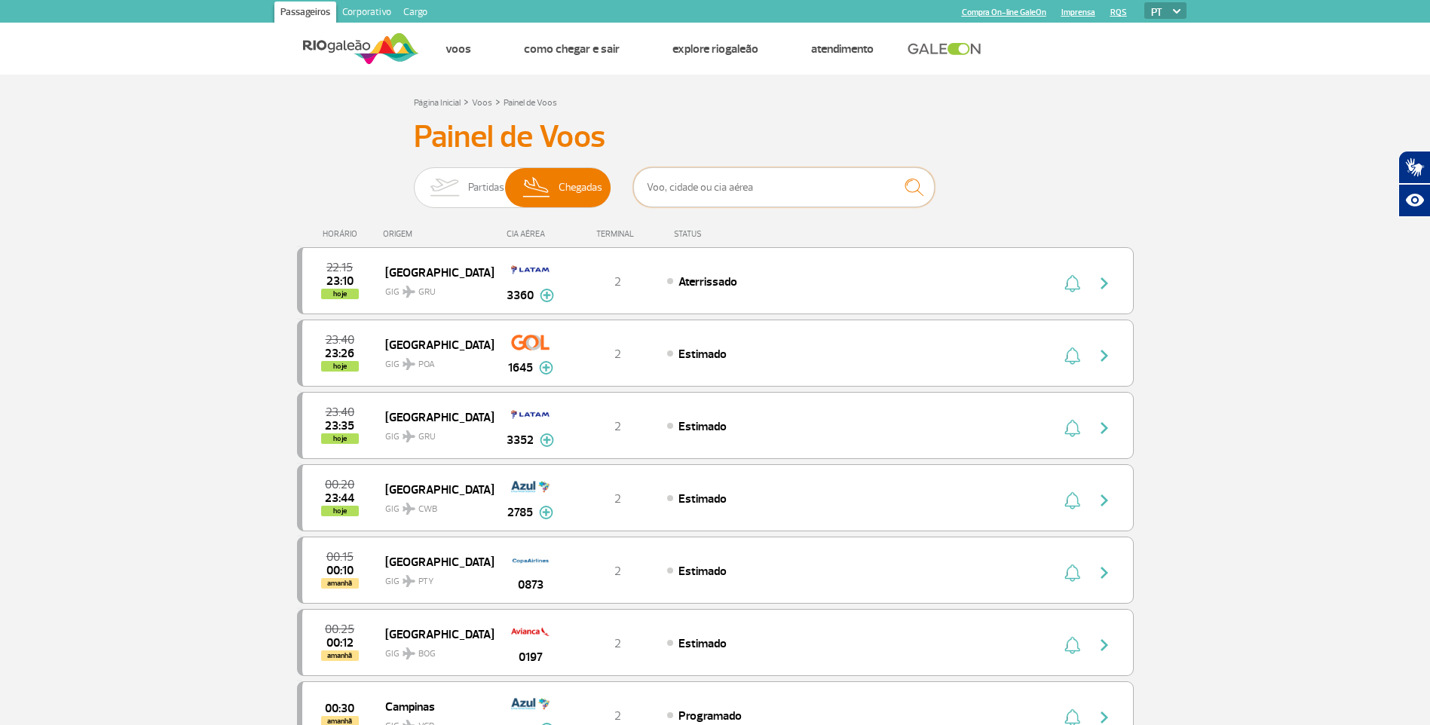
click at [684, 191] on input "text" at bounding box center [784, 187] width 302 height 40
type input "[GEOGRAPHIC_DATA]"
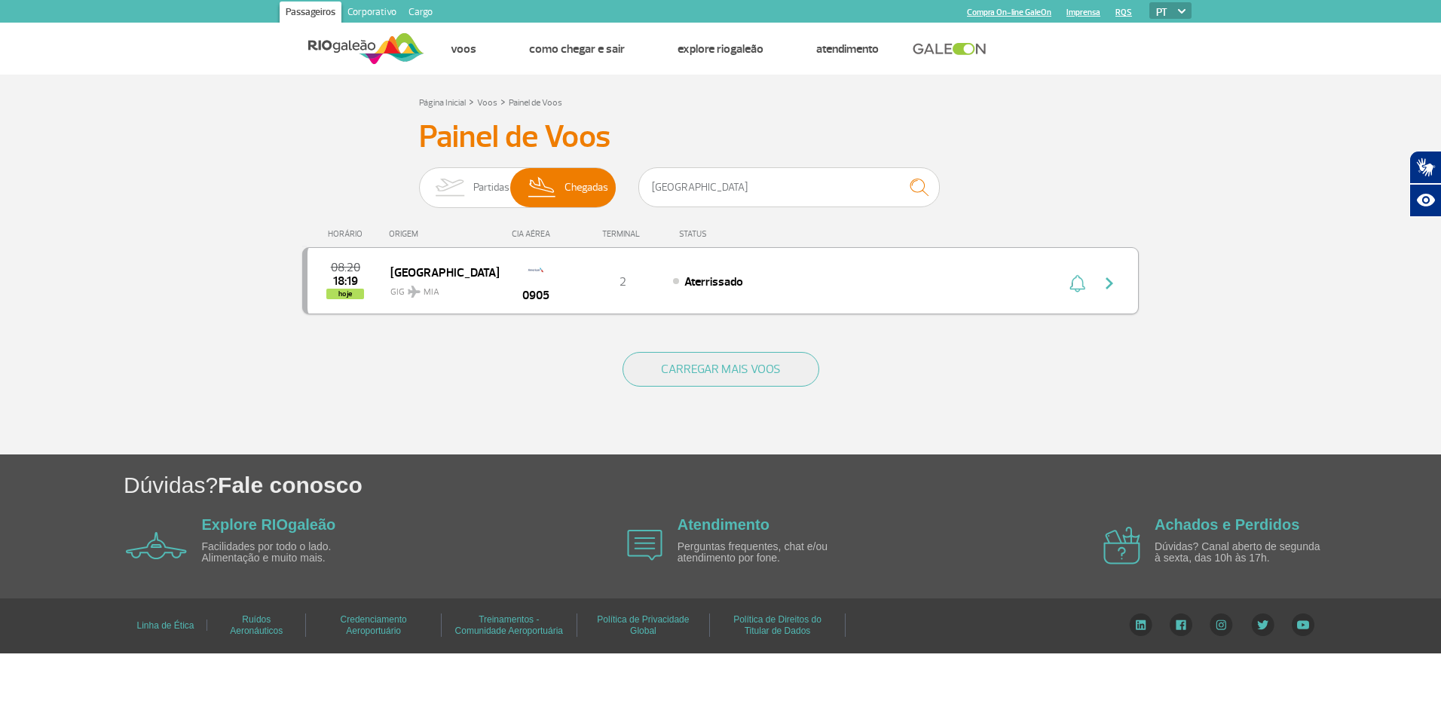
click at [418, 277] on span "[GEOGRAPHIC_DATA]" at bounding box center [438, 272] width 96 height 20
